Goal: Check status

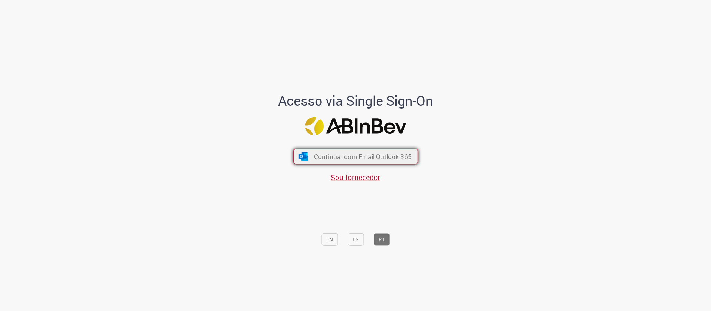
click at [358, 155] on span "Continuar com Email Outlook 365" at bounding box center [363, 156] width 98 height 9
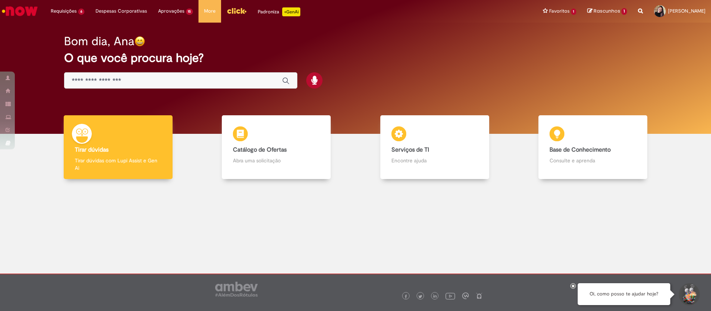
click at [146, 74] on div "Global" at bounding box center [180, 80] width 233 height 17
click at [141, 85] on div "Global" at bounding box center [180, 80] width 233 height 17
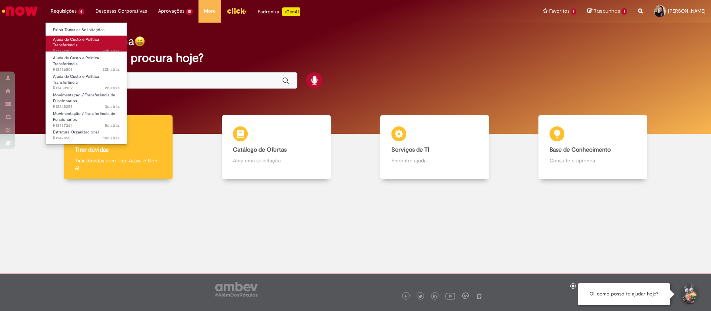
click at [69, 46] on span "Ajuda de Custo e Política Transferência" at bounding box center [76, 42] width 46 height 11
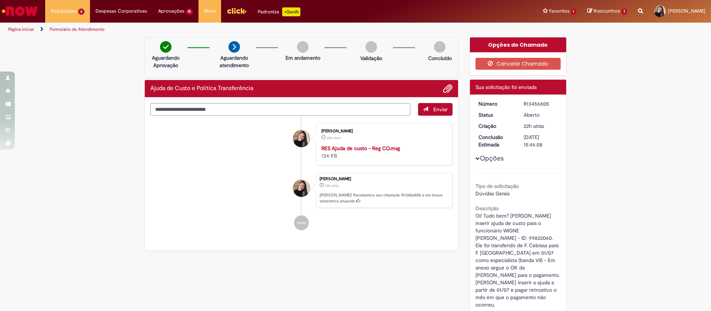
click at [27, 16] on img "Ir para a Homepage" at bounding box center [20, 11] width 38 height 15
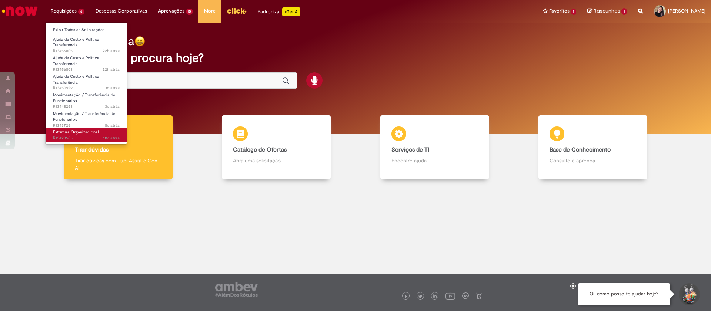
click at [71, 139] on span "10d atrás 10 dias atrás R13428505" at bounding box center [86, 138] width 67 height 6
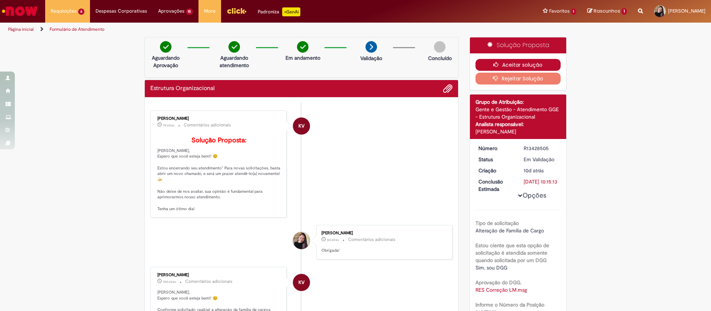
click at [494, 64] on icon "button" at bounding box center [498, 64] width 9 height 5
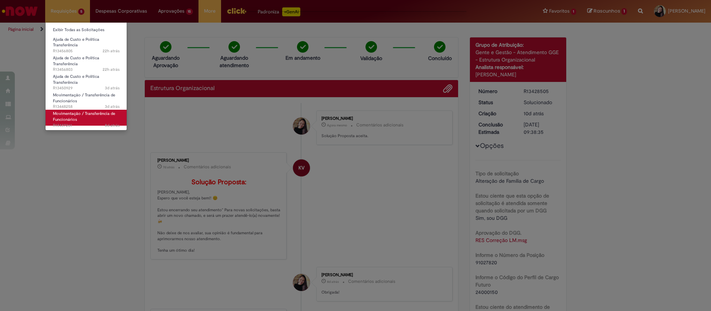
click at [67, 114] on span "Movimentação / Transferência de Funcionários" at bounding box center [84, 116] width 62 height 11
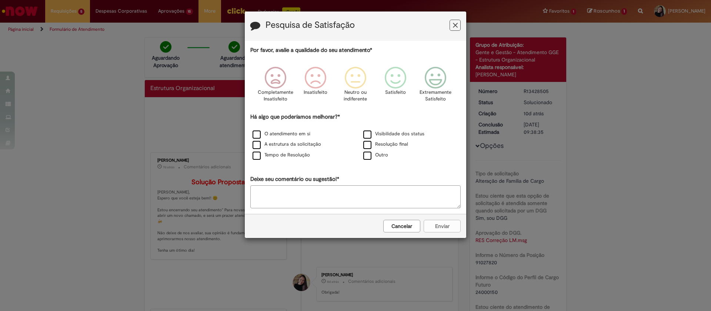
click at [455, 29] on icon "Feedback" at bounding box center [455, 25] width 5 height 8
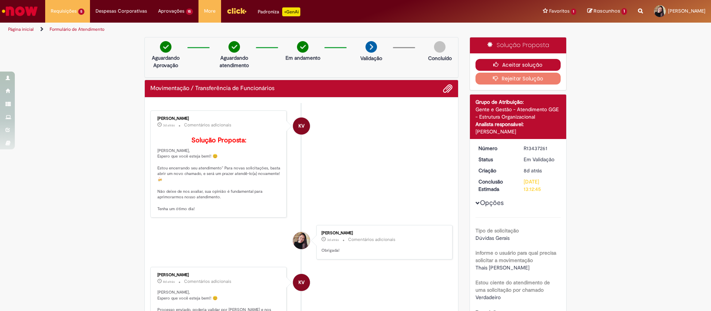
click at [522, 65] on button "Aceitar solução" at bounding box center [519, 65] width 86 height 12
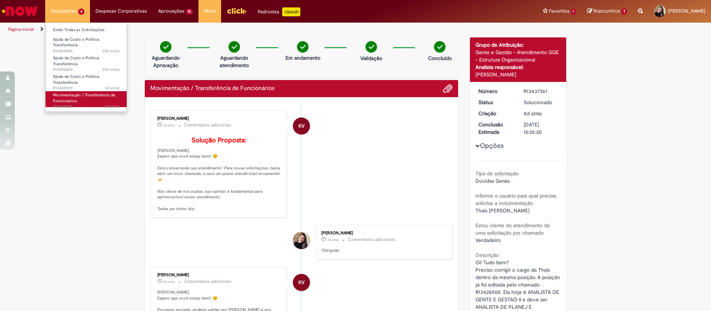
click at [63, 93] on span "Movimentação / Transferência de Funcionários" at bounding box center [84, 97] width 62 height 11
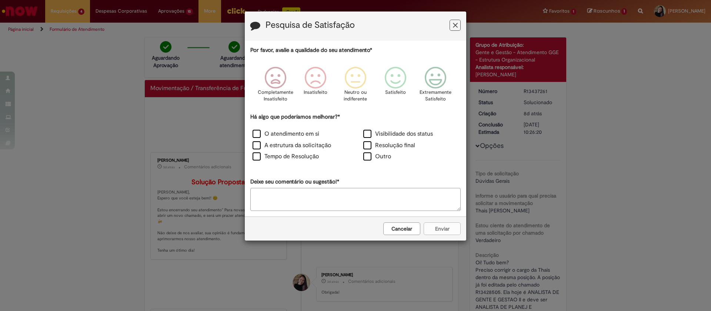
click at [455, 23] on icon "Feedback" at bounding box center [455, 25] width 5 height 8
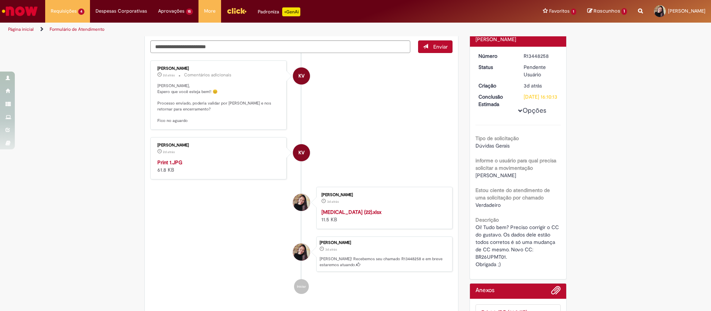
scroll to position [137, 0]
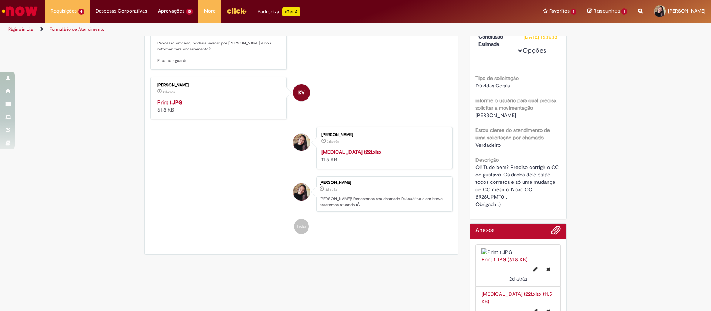
click at [211, 99] on img "Histórico de tíquete" at bounding box center [218, 99] width 123 height 0
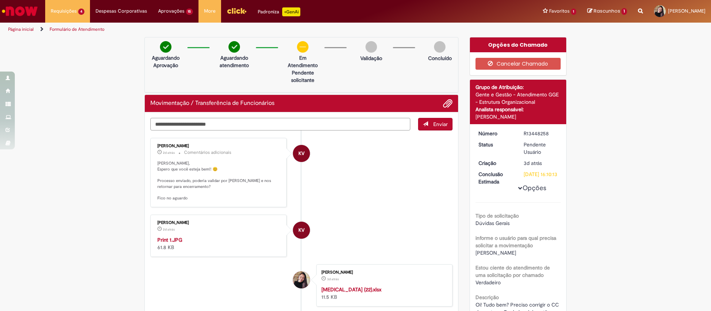
click at [344, 122] on textarea "Digite sua mensagem aqui..." at bounding box center [280, 124] width 260 height 13
type textarea "*********"
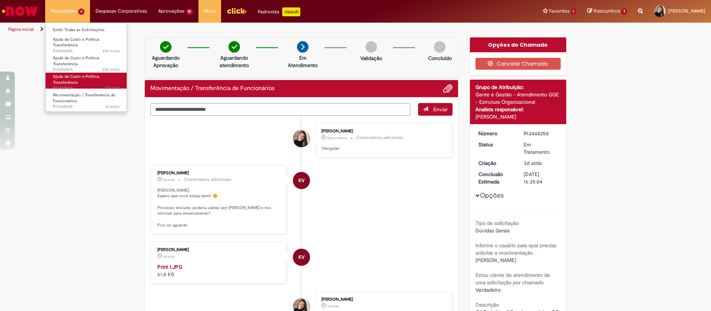
click at [75, 84] on span "Ajuda de Custo e Política Transferência" at bounding box center [76, 79] width 46 height 11
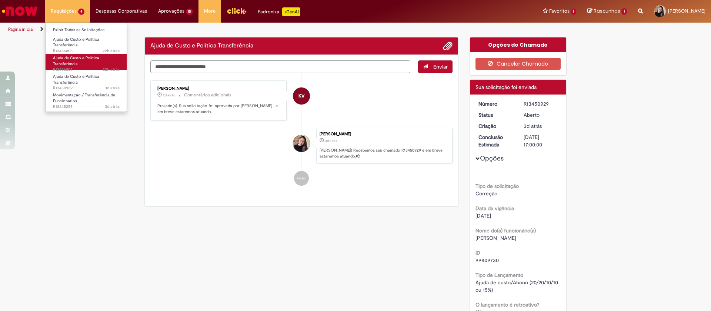
click at [74, 57] on span "Ajuda de Custo e Política Transferência" at bounding box center [76, 60] width 46 height 11
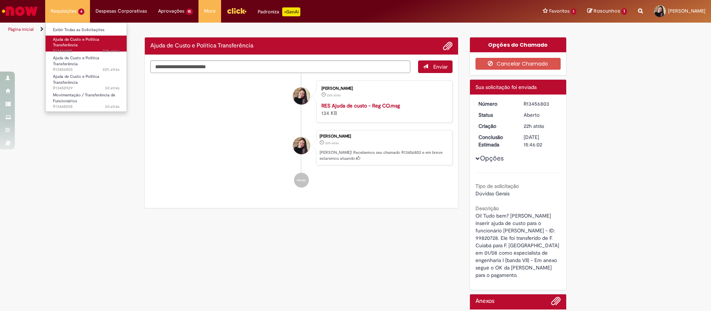
click at [76, 44] on span "Ajuda de Custo e Política Transferência" at bounding box center [76, 42] width 46 height 11
